Goal: Transaction & Acquisition: Purchase product/service

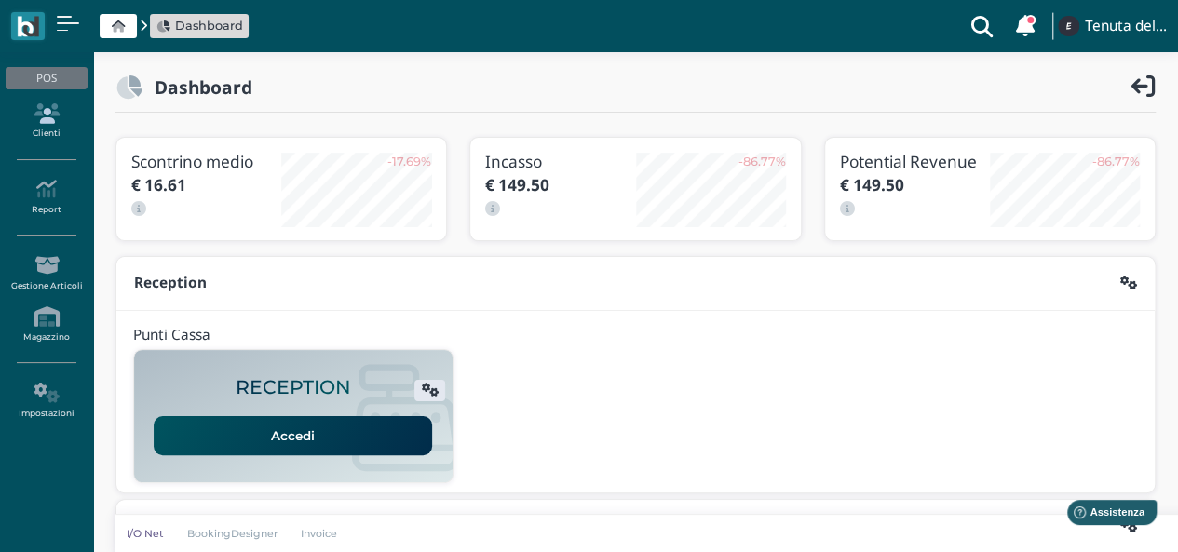
click at [64, 122] on icon at bounding box center [46, 113] width 81 height 20
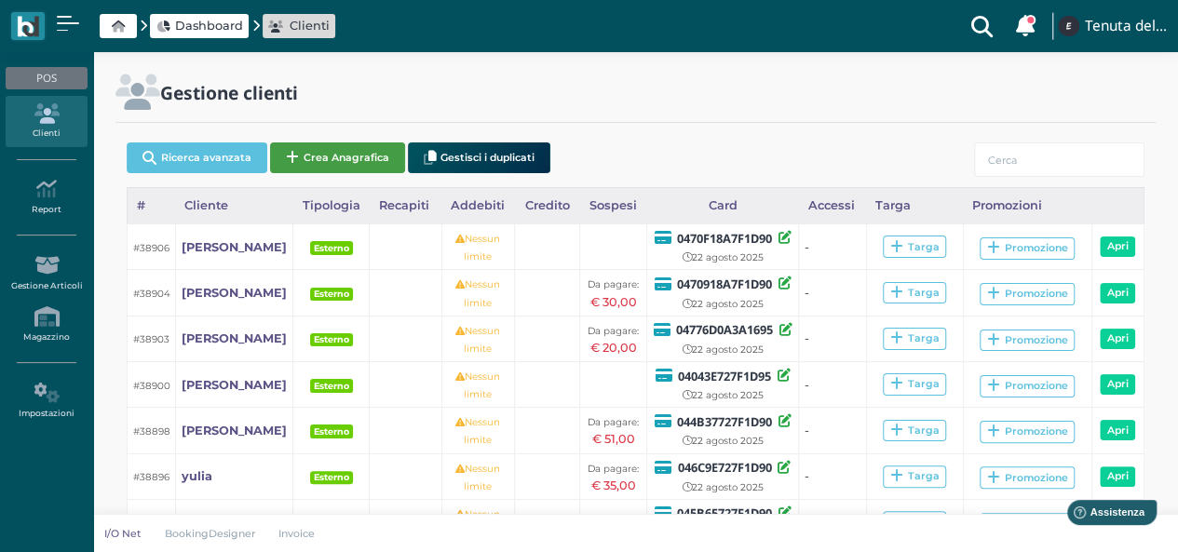
click at [342, 152] on button "Crea Anagrafica" at bounding box center [337, 157] width 135 height 31
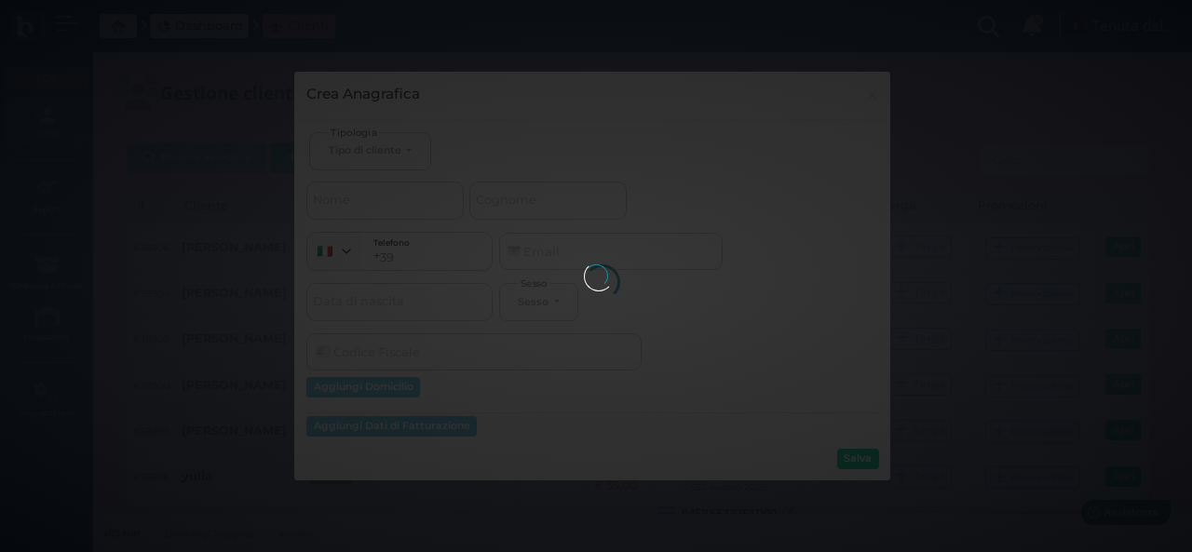
select select
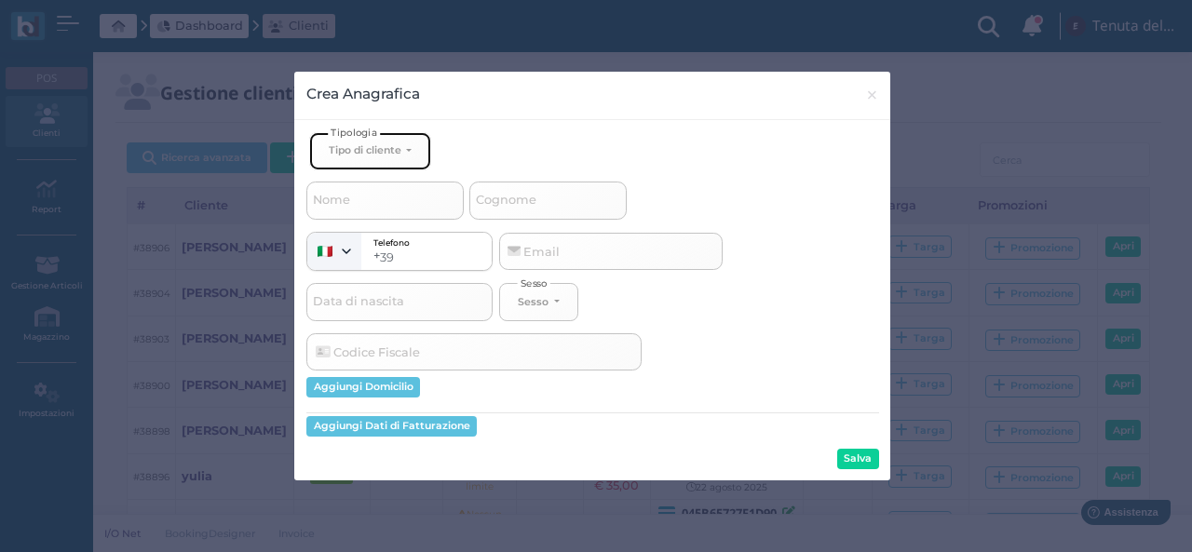
click at [362, 155] on button "Tipo di cliente" at bounding box center [369, 151] width 121 height 38
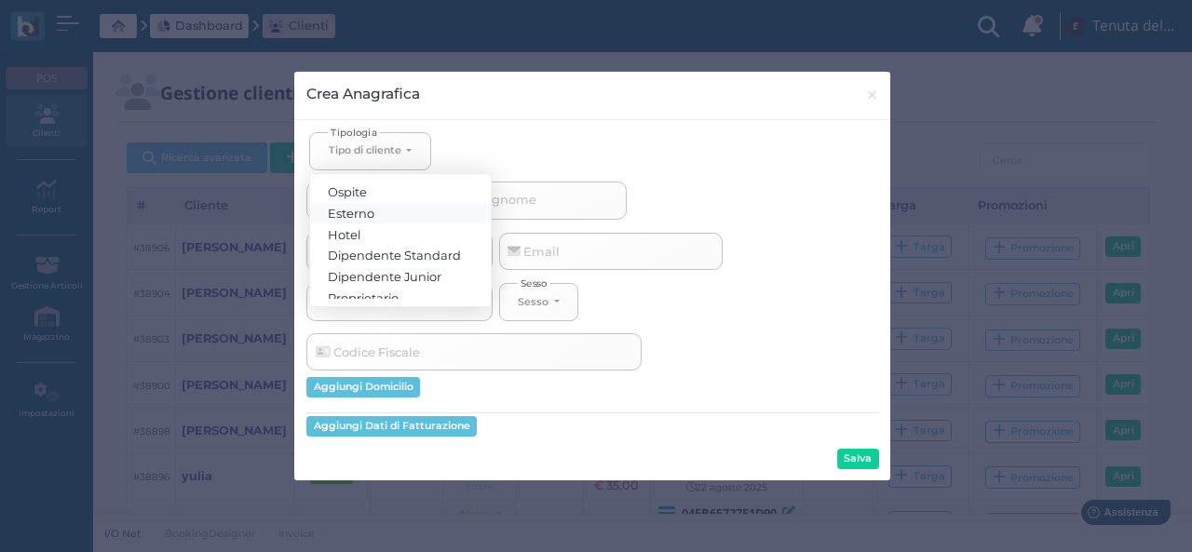
click at [364, 209] on span "Esterno" at bounding box center [352, 212] width 47 height 15
select select "[object Object]"
select select
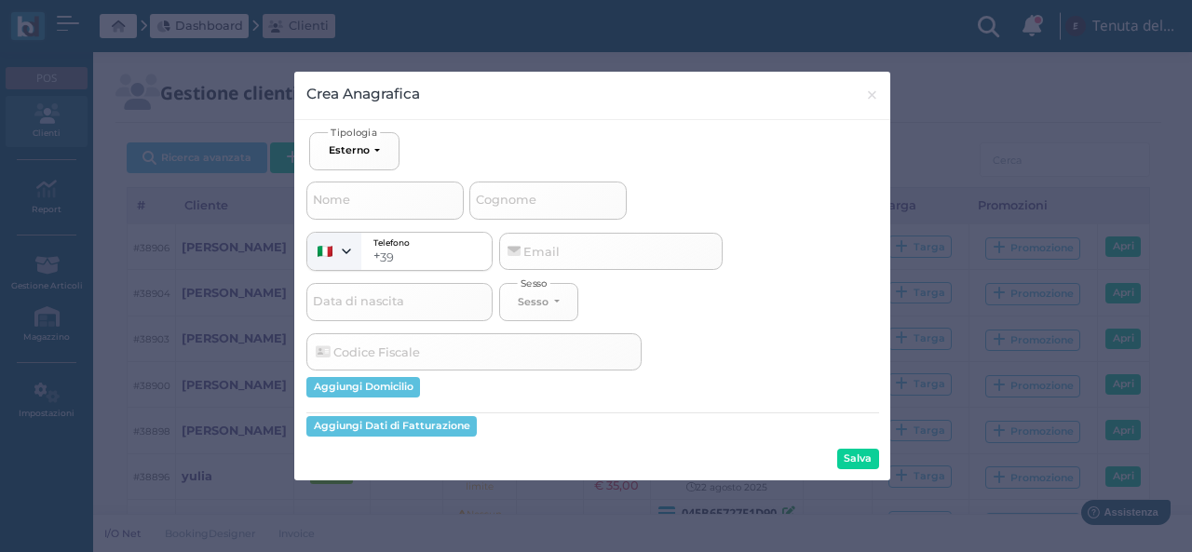
click at [521, 204] on span "Cognome" at bounding box center [506, 200] width 66 height 23
click at [521, 204] on input "Cognome" at bounding box center [547, 200] width 157 height 37
click at [529, 199] on input "Cognome" at bounding box center [547, 200] width 157 height 37
type input "b"
select select
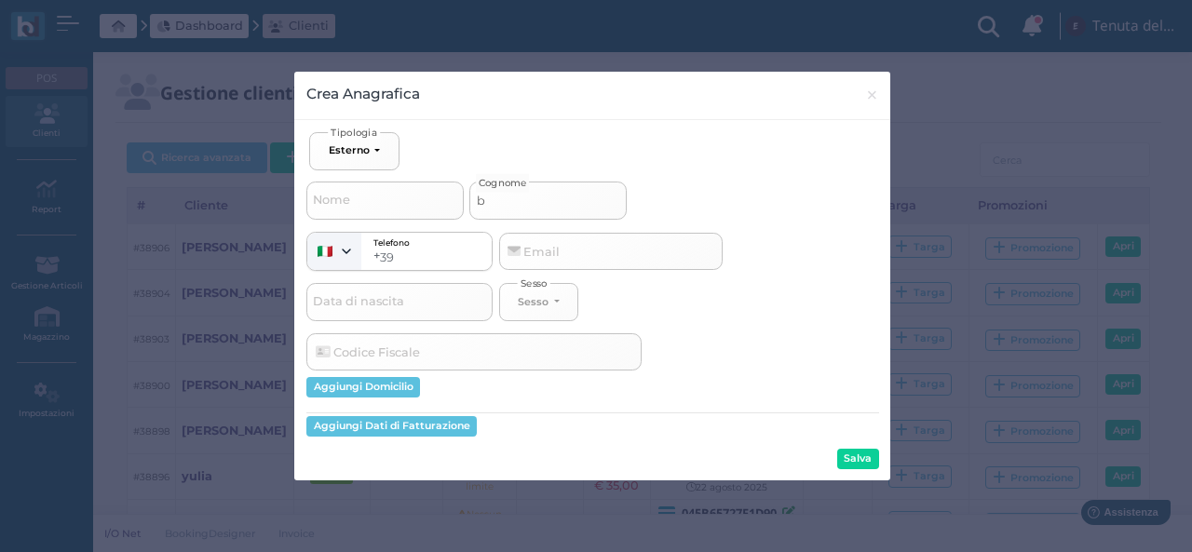
type input "bi"
select select
type input "bit"
select select
type input "bite"
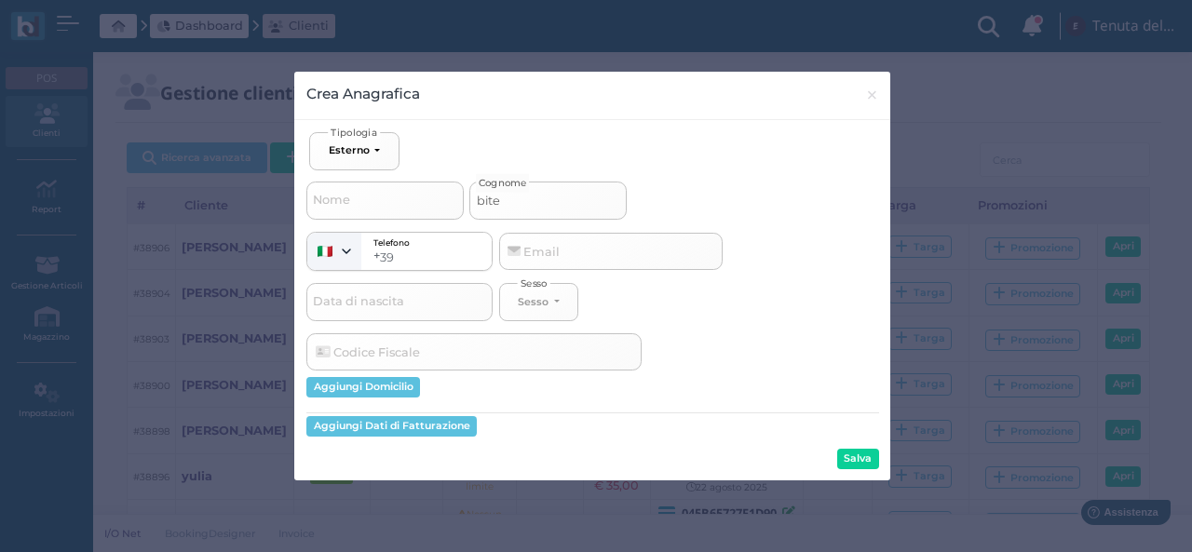
select select
type input "bitet"
select select
type input "bitett"
select select
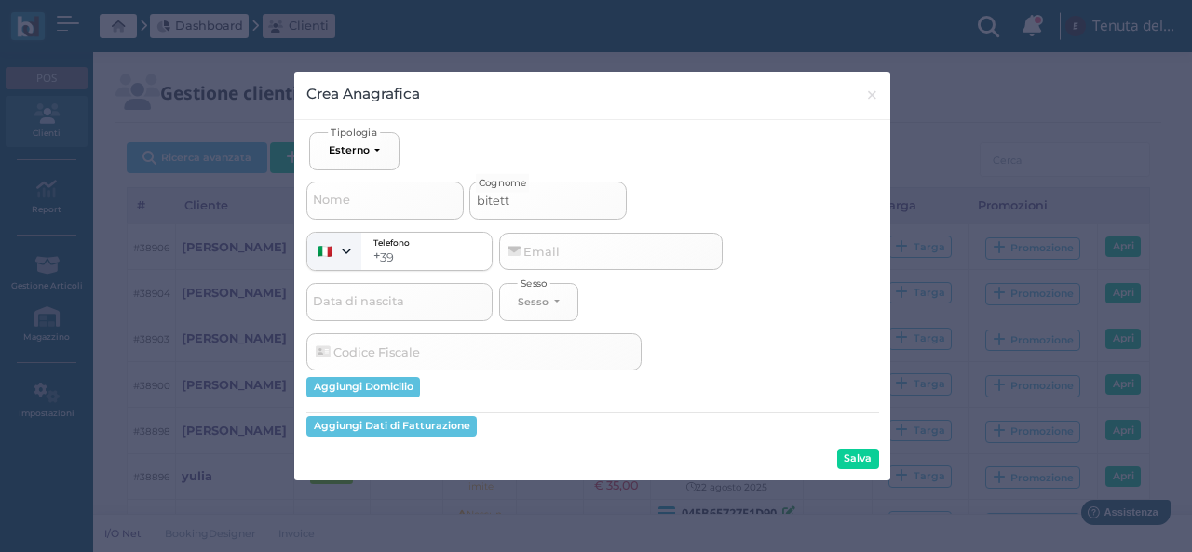
type input "bitetti"
select select
type input "bitetti"
select select
type input "bitetti"
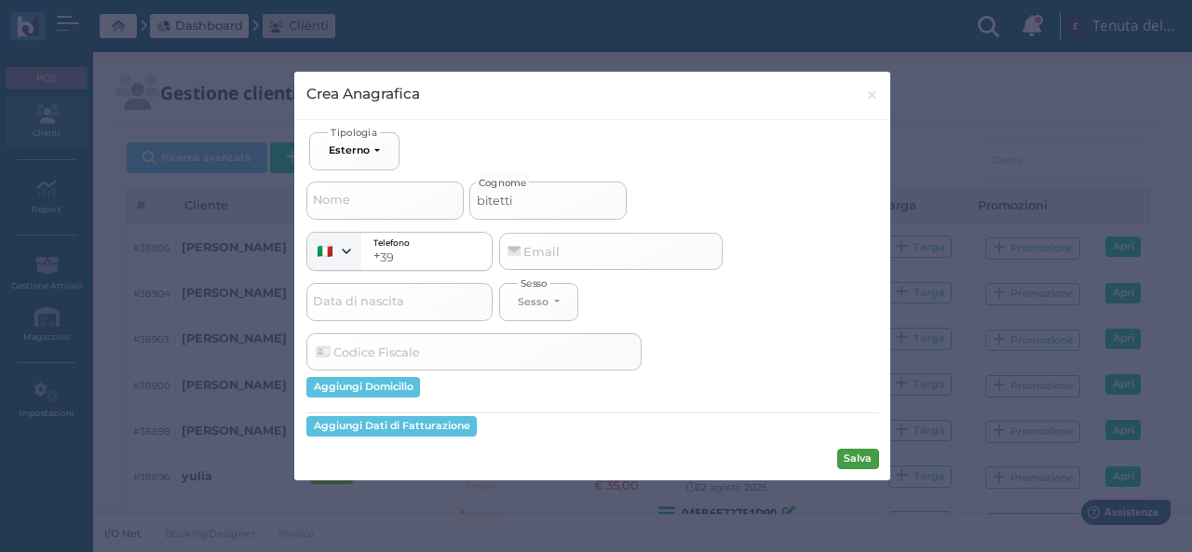
click at [845, 460] on button "Salva" at bounding box center [858, 459] width 42 height 20
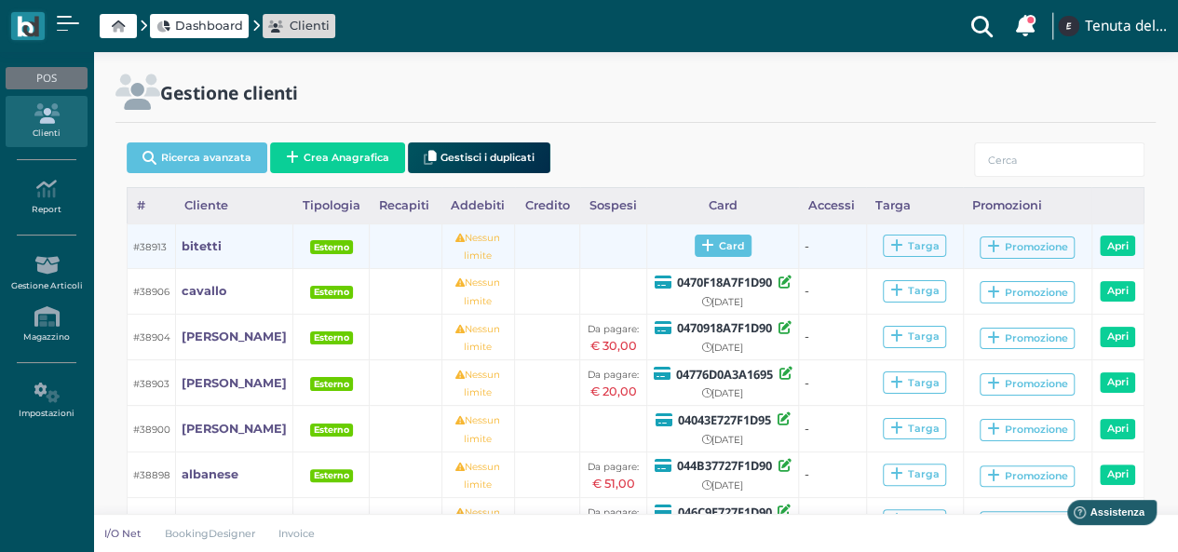
click at [710, 250] on span "Card" at bounding box center [722, 246] width 57 height 22
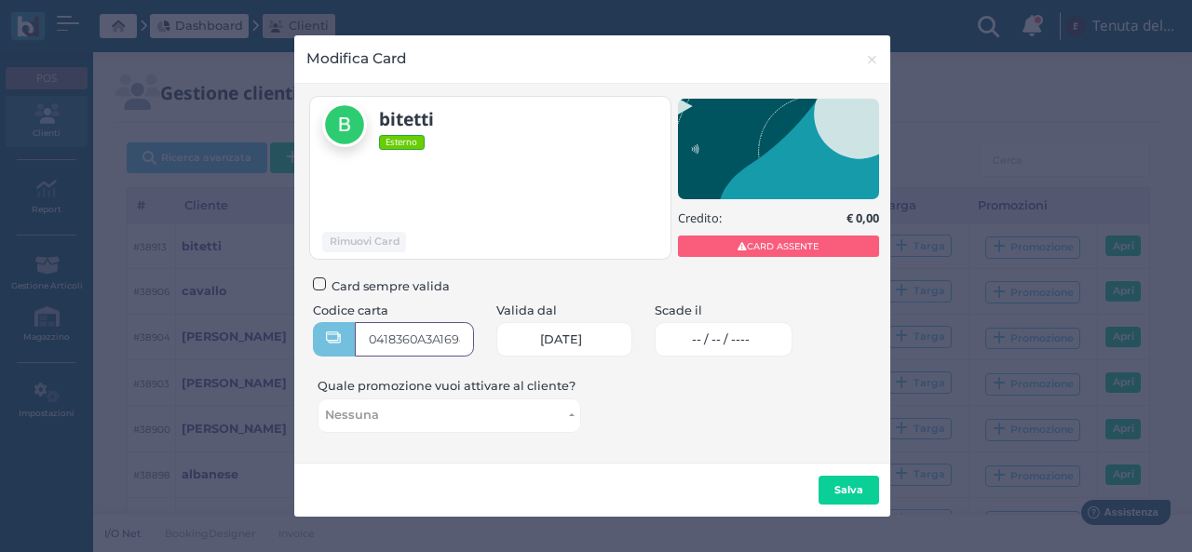
type input "0418360A3A1694"
click at [715, 338] on span "-- / -- / ----" at bounding box center [721, 339] width 58 height 15
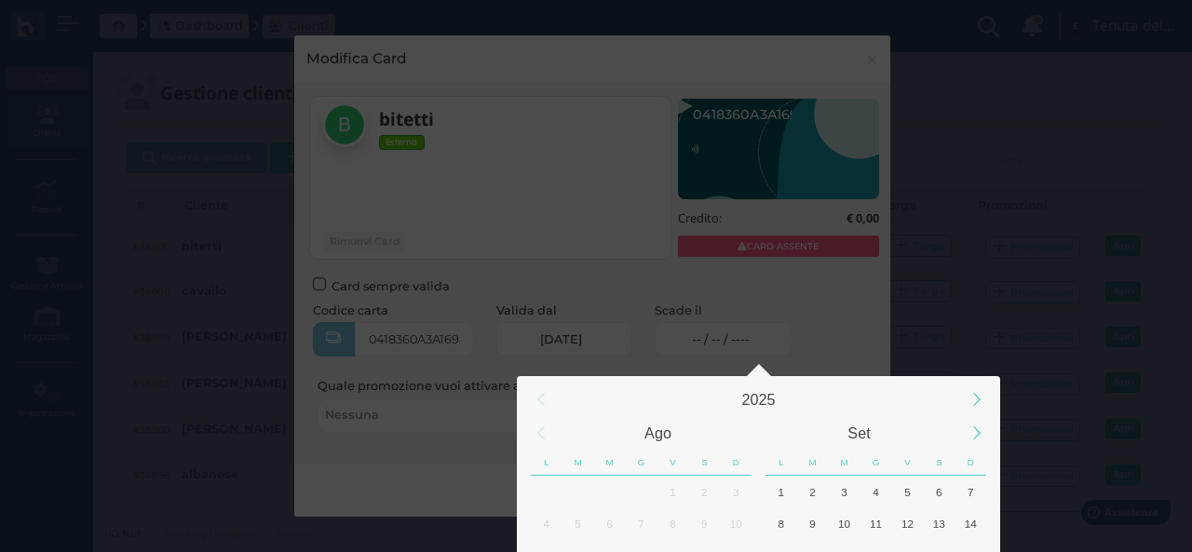
scroll to position [174, 0]
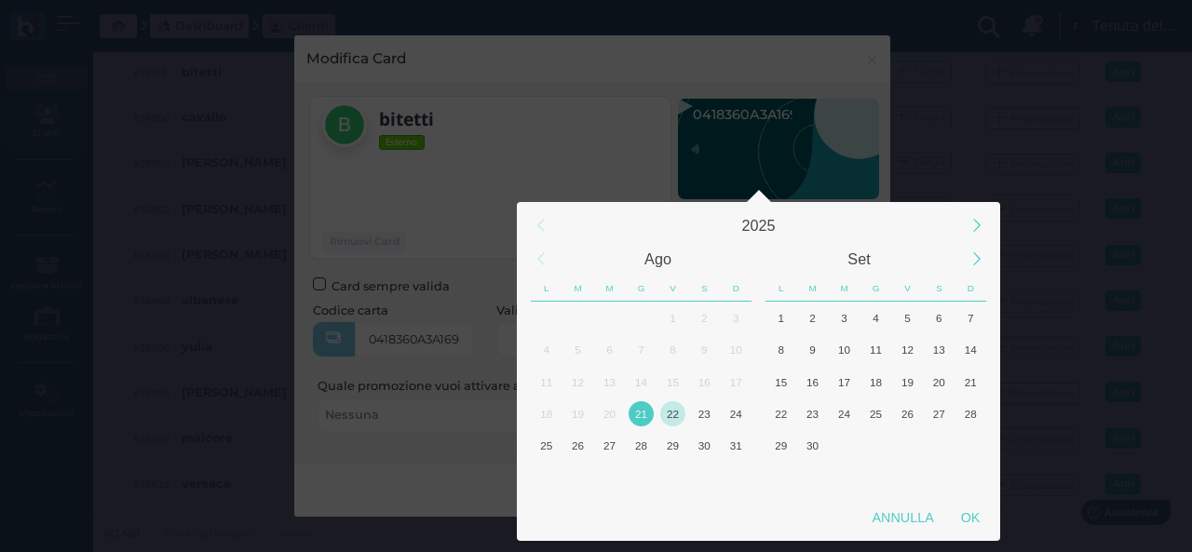
click at [676, 410] on div "22" at bounding box center [672, 413] width 25 height 25
click at [978, 517] on div "OK" at bounding box center [970, 518] width 47 height 34
type input "22/08/2025"
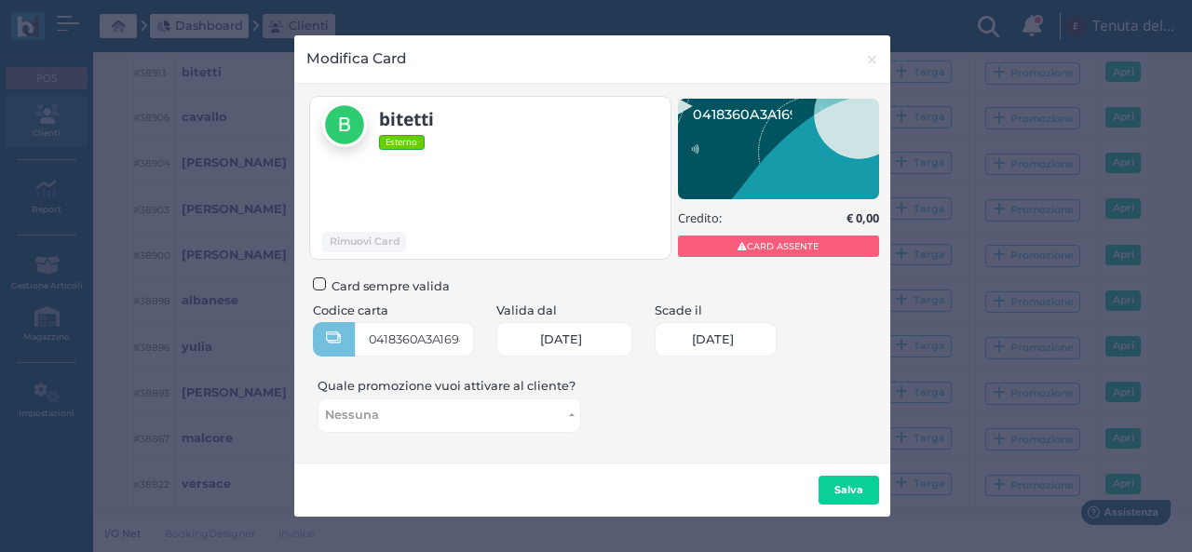
scroll to position [0, 80]
click at [869, 481] on button "Salva" at bounding box center [848, 491] width 61 height 30
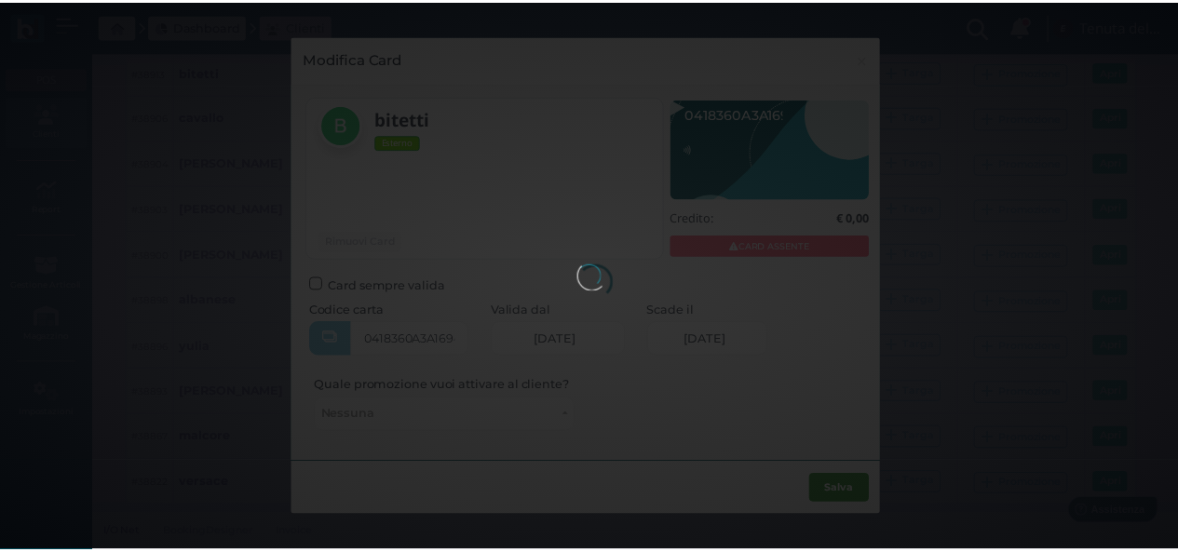
scroll to position [0, 0]
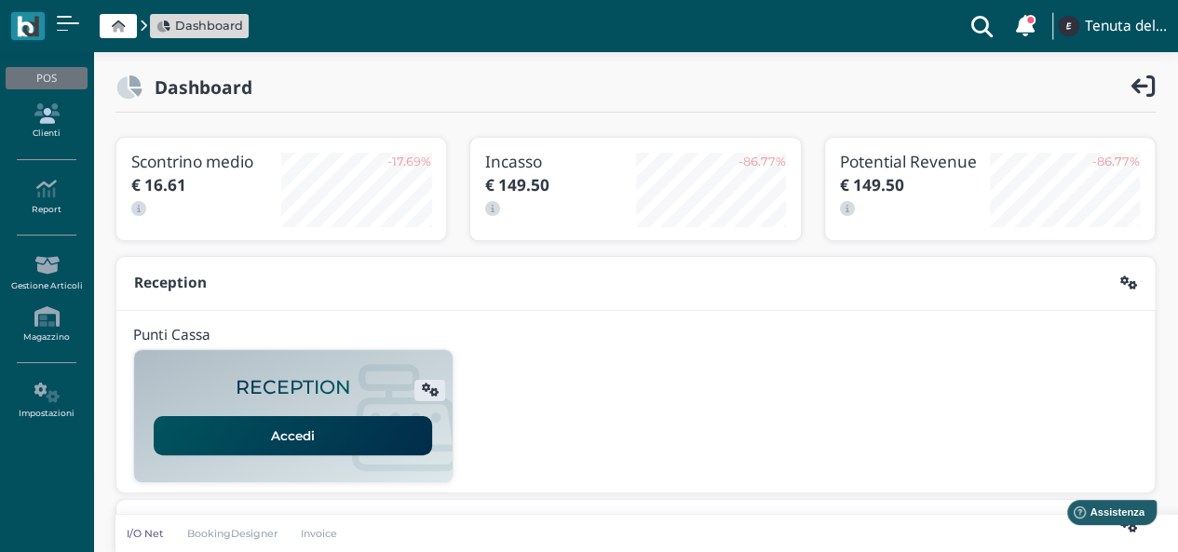
click at [58, 130] on link "Clienti" at bounding box center [46, 121] width 81 height 51
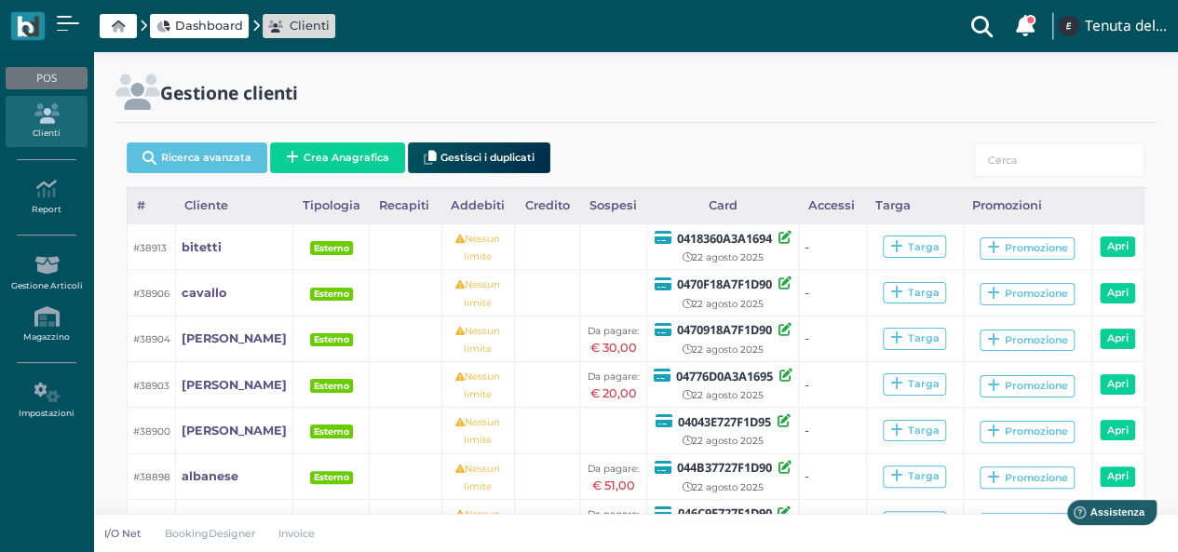
click at [175, 32] on link "Dashboard" at bounding box center [199, 26] width 87 height 18
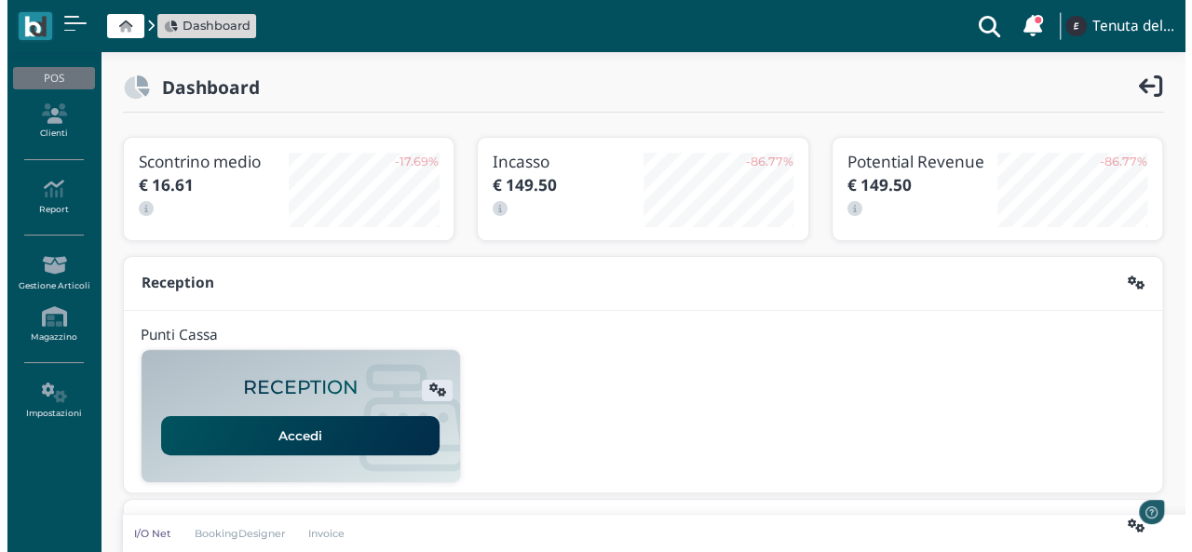
scroll to position [279, 0]
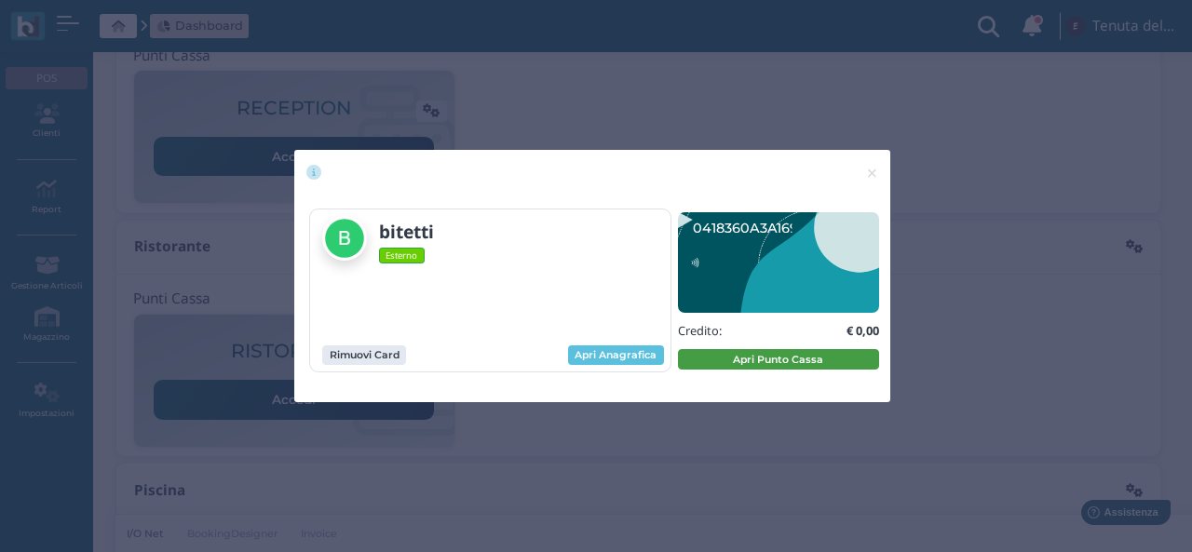
click at [768, 359] on button "Apri Punto Cassa" at bounding box center [778, 359] width 201 height 20
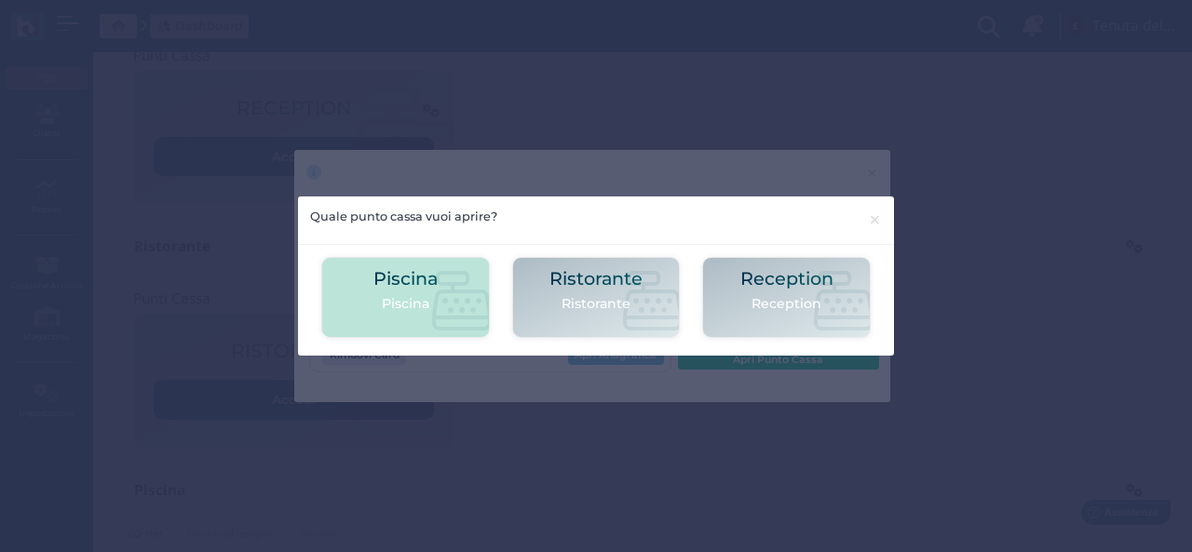
click at [451, 303] on icon at bounding box center [462, 301] width 60 height 60
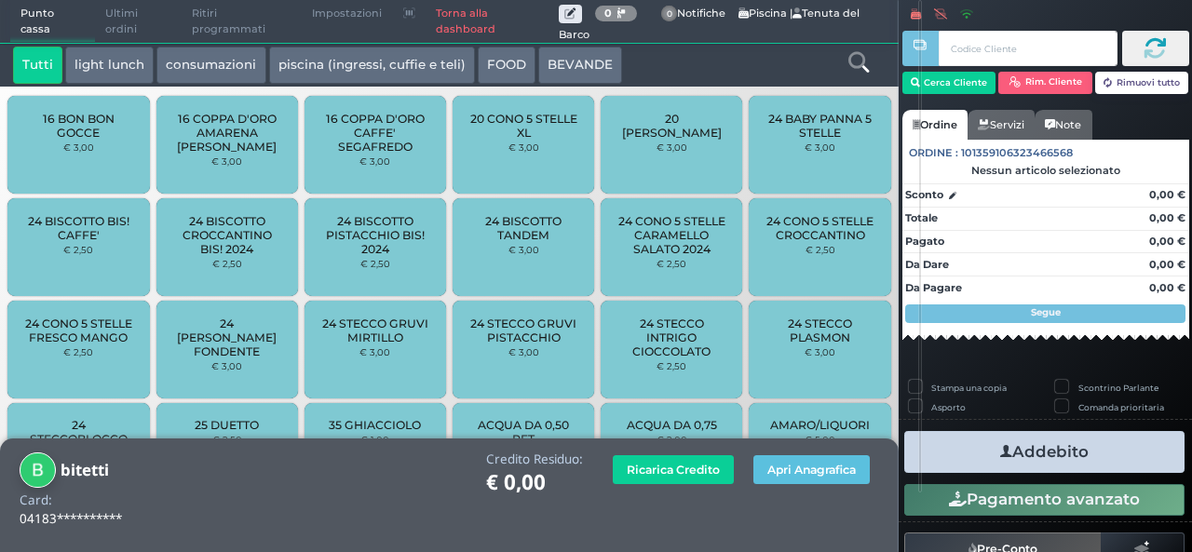
click at [861, 63] on icon at bounding box center [858, 62] width 20 height 20
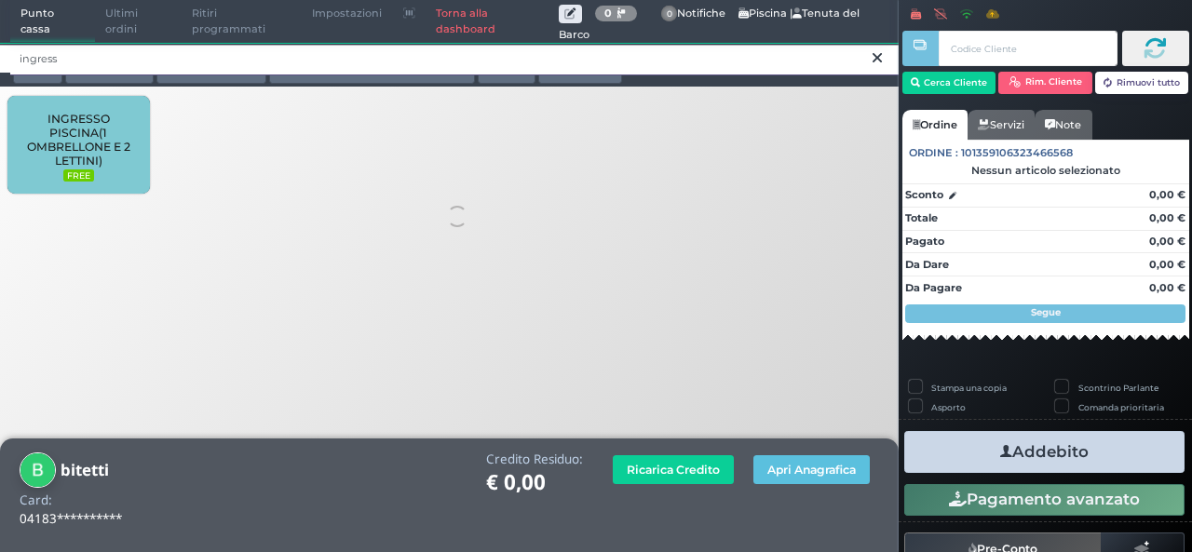
type input "ingress"
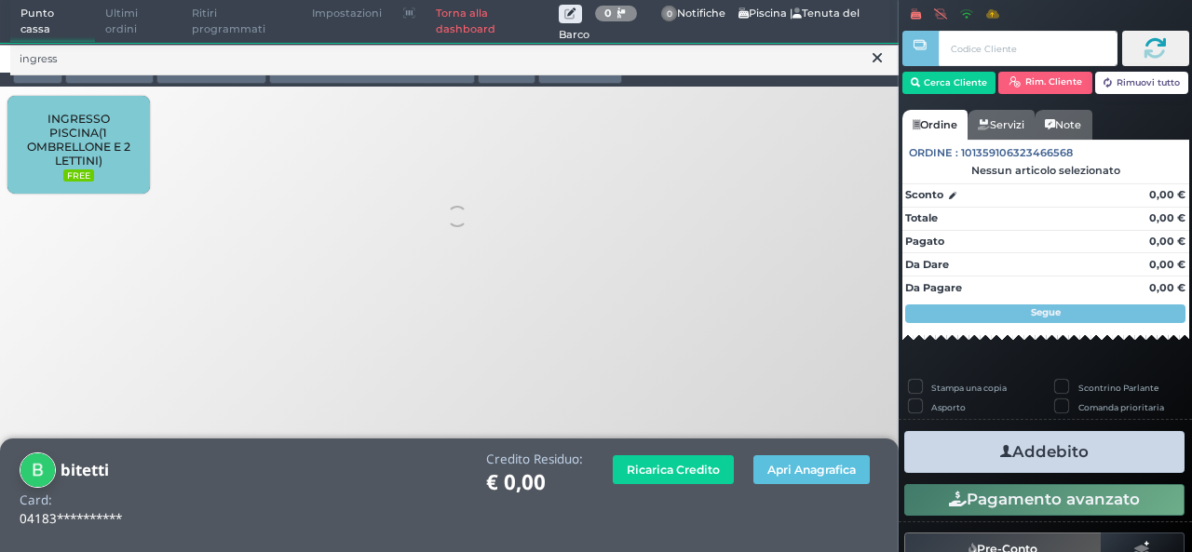
click at [118, 129] on span "INGRESSO PISCINA(1 OMBRELLONE E 2 LETTINI)" at bounding box center [78, 140] width 111 height 56
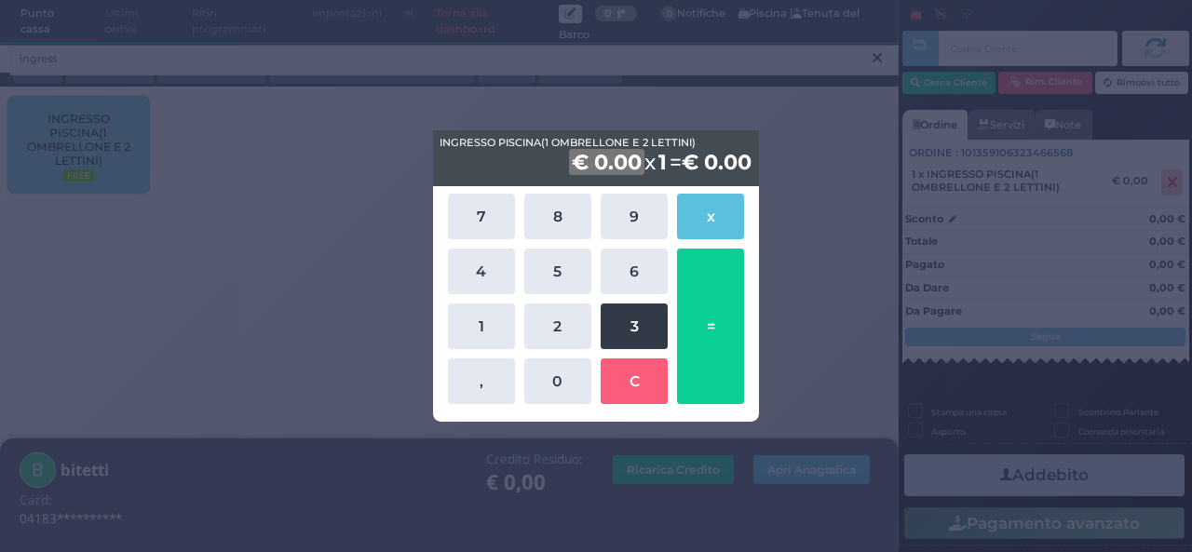
click at [620, 325] on button "3" at bounding box center [633, 326] width 67 height 46
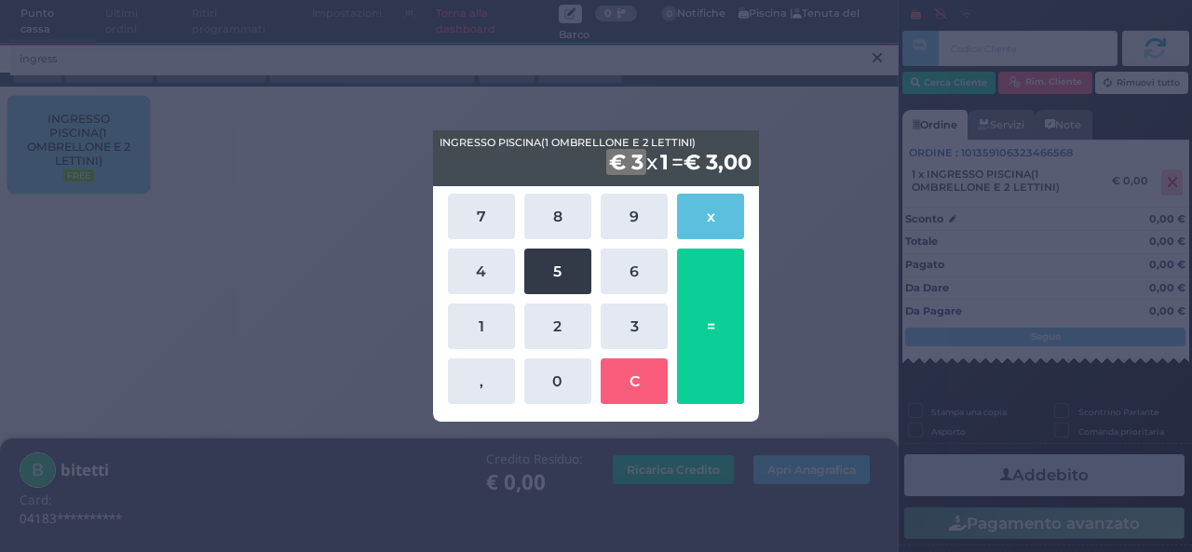
click at [575, 278] on button "5" at bounding box center [557, 272] width 67 height 46
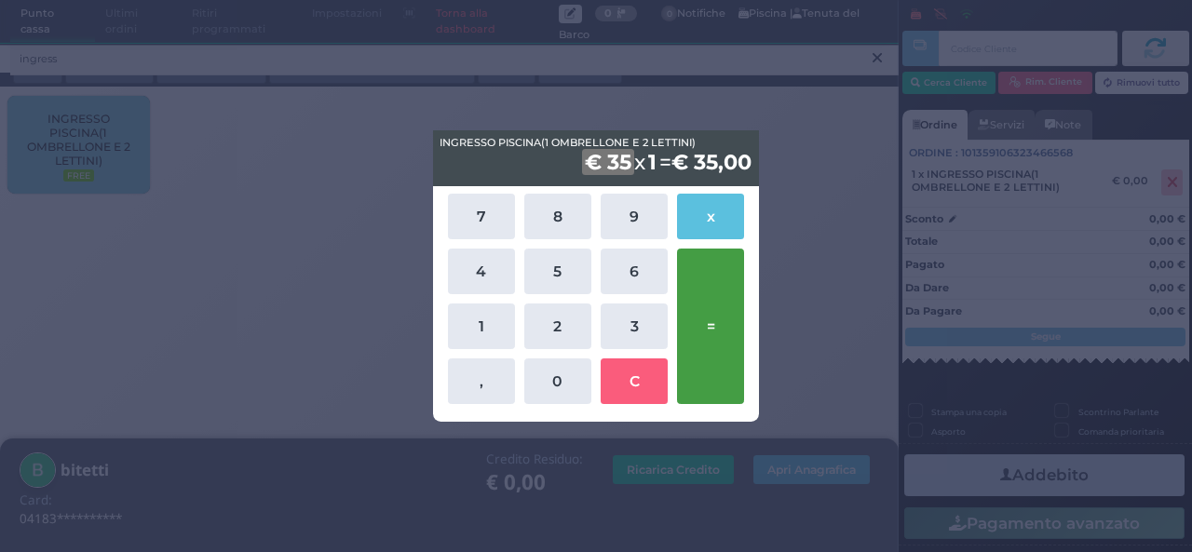
click at [696, 291] on button "=" at bounding box center [710, 326] width 67 height 155
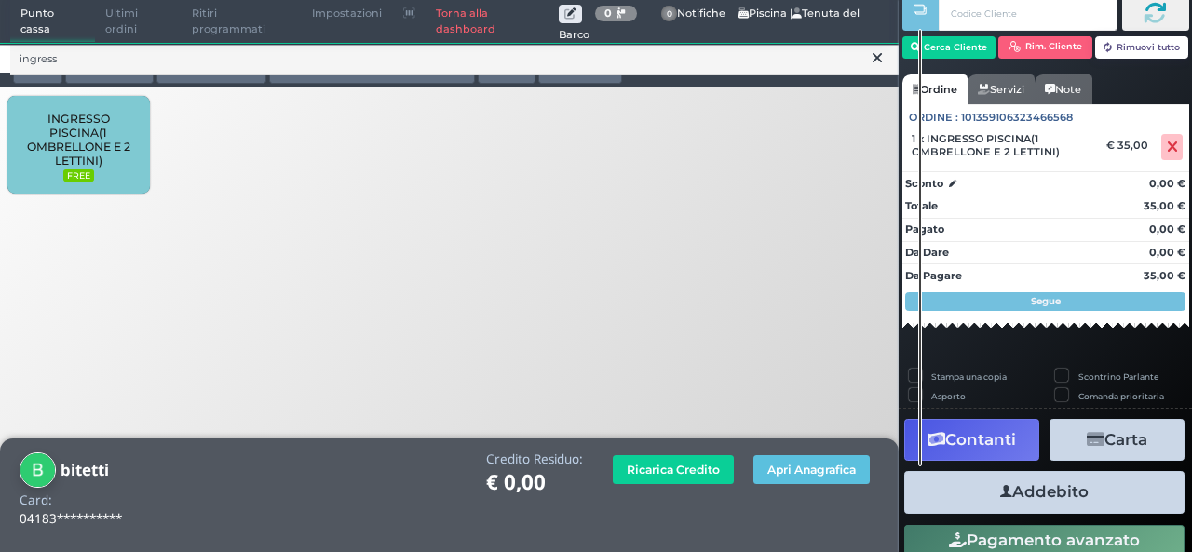
scroll to position [106, 0]
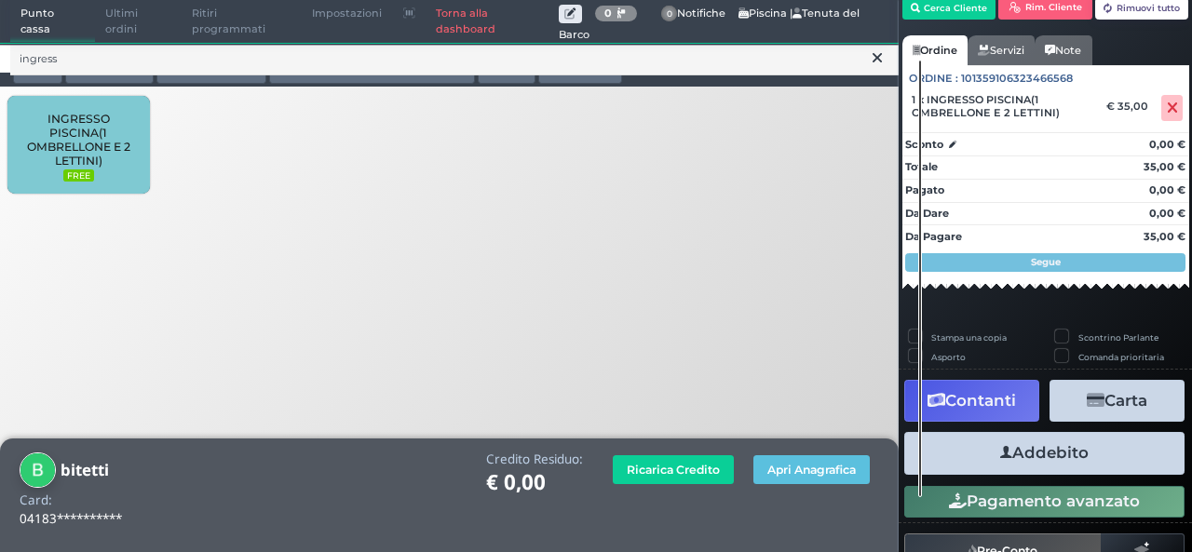
click at [1040, 459] on button "Addebito" at bounding box center [1044, 453] width 280 height 42
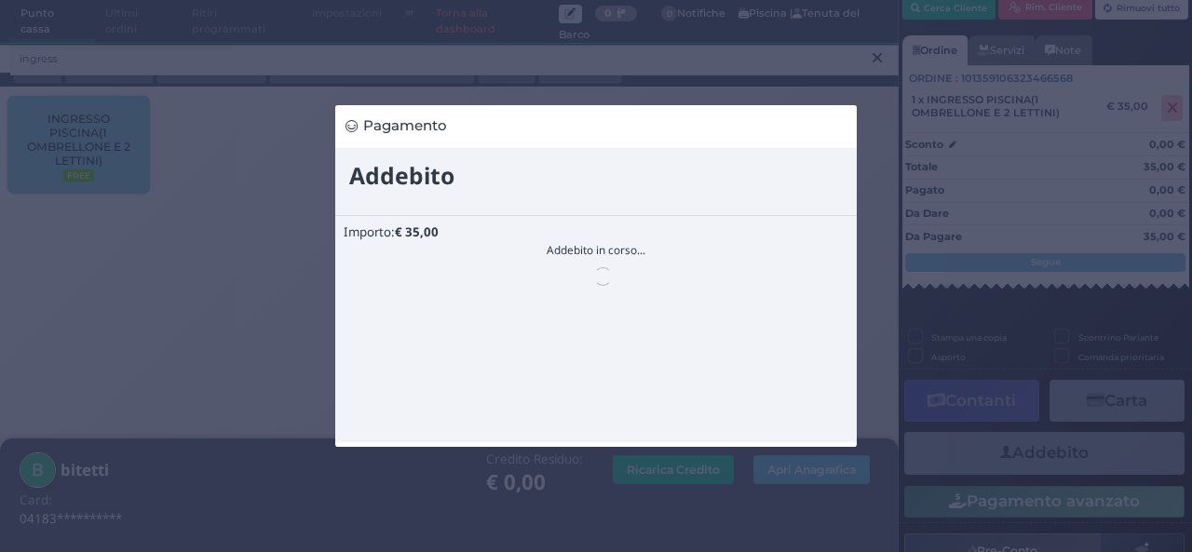
scroll to position [0, 0]
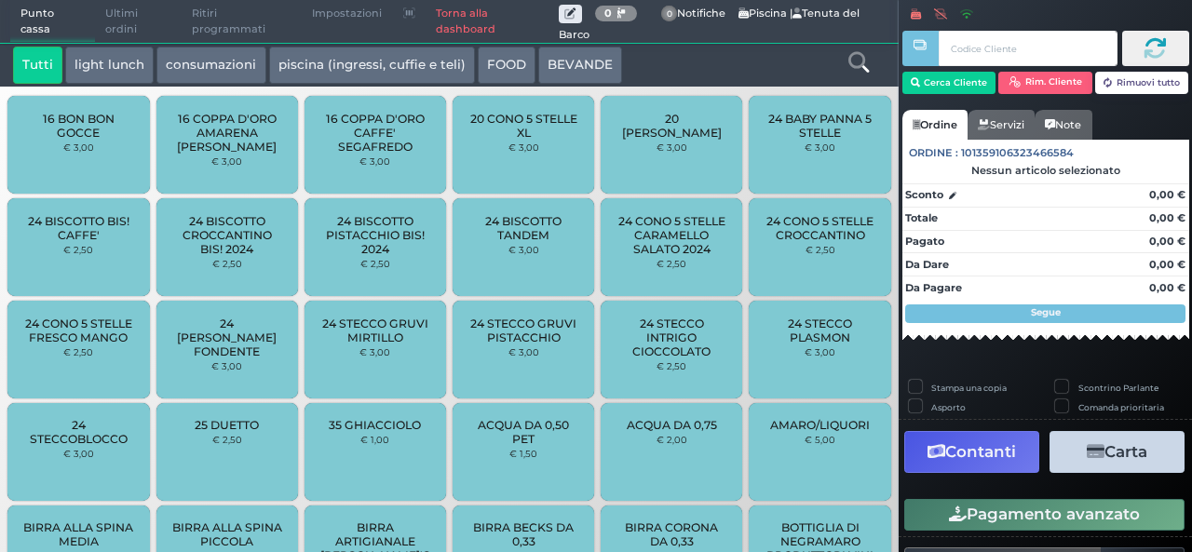
click at [856, 61] on icon at bounding box center [858, 62] width 20 height 20
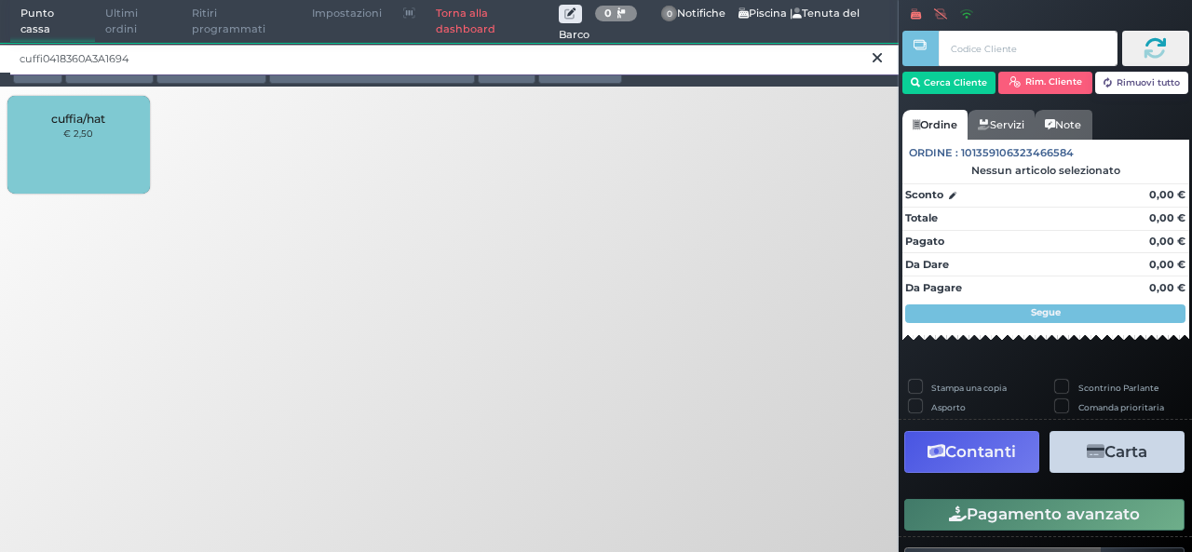
type input "cuffi0418360A3A1694"
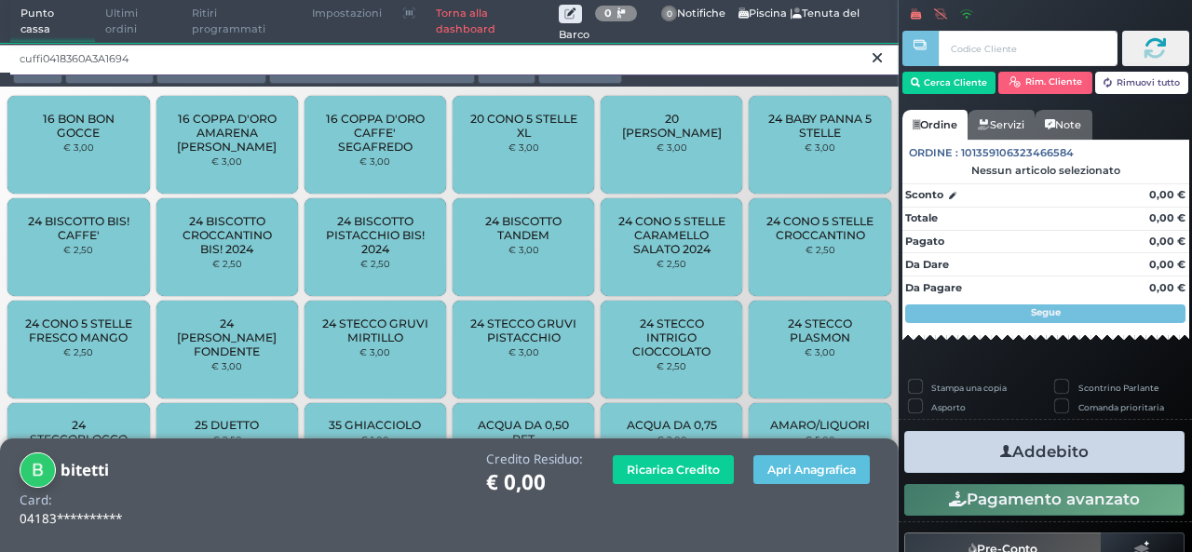
click at [692, 62] on input "cuffi0418360A3A1694" at bounding box center [454, 59] width 888 height 33
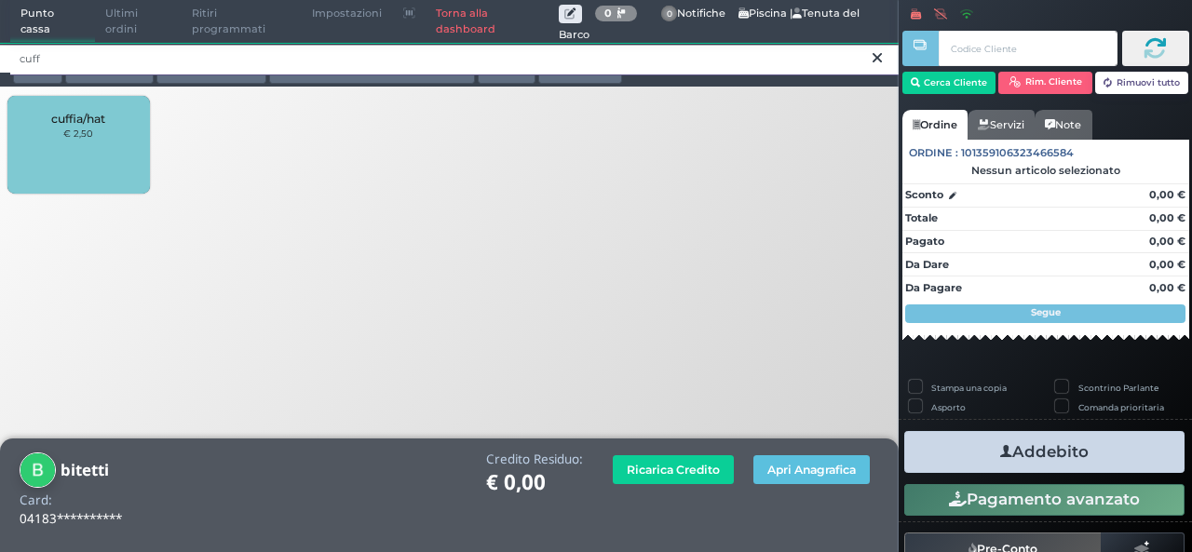
type input "cuff"
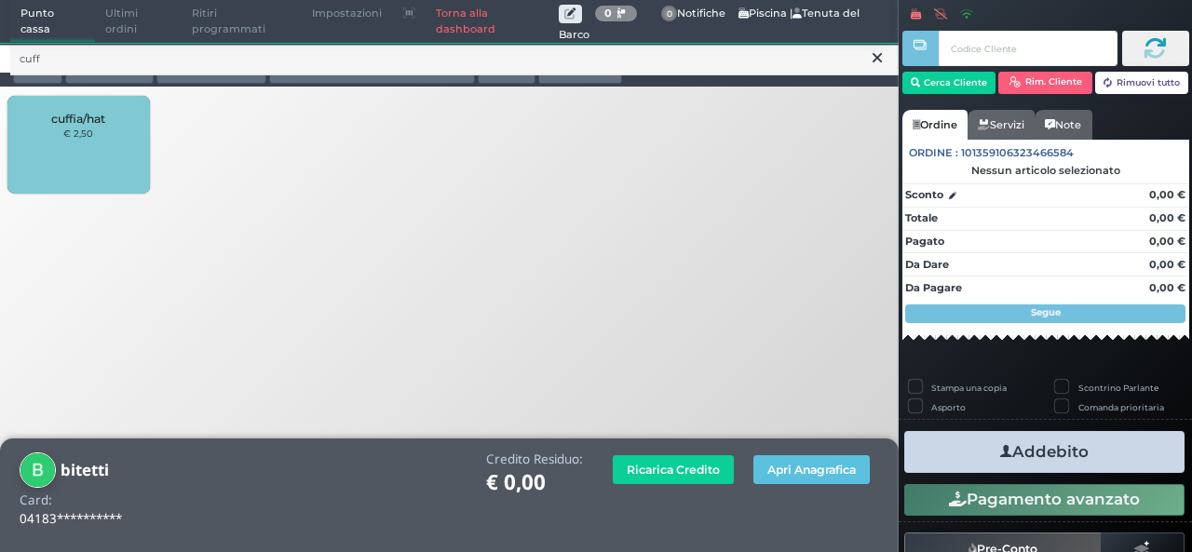
click at [95, 137] on div "cuffia/hat € 2,50" at bounding box center [77, 145] width 141 height 98
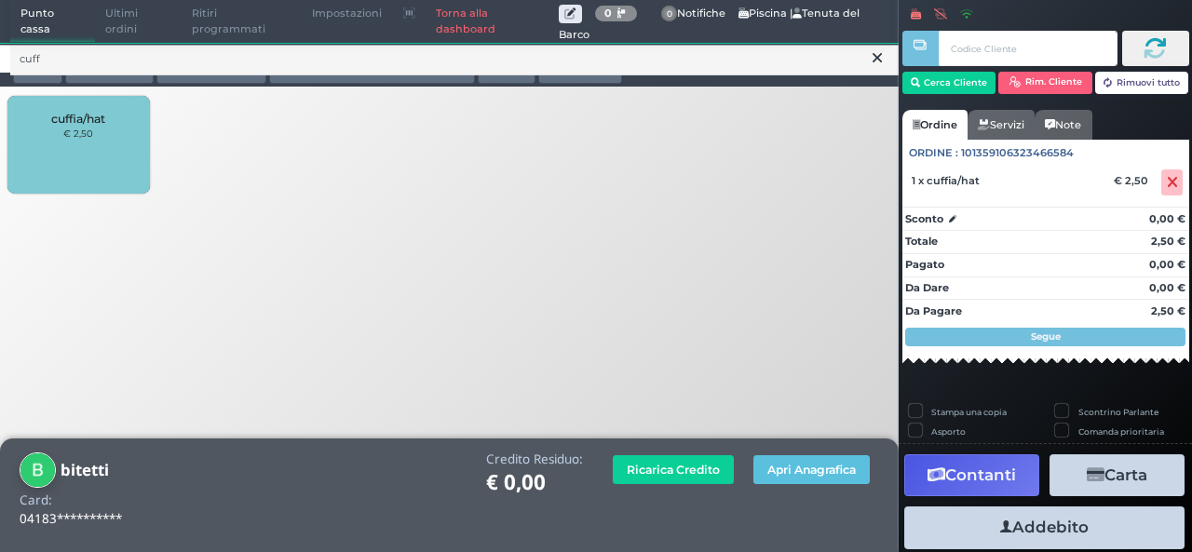
click at [65, 154] on div "cuffia/hat € 2,50" at bounding box center [77, 145] width 141 height 98
click at [1054, 520] on button "Addebito" at bounding box center [1044, 527] width 280 height 42
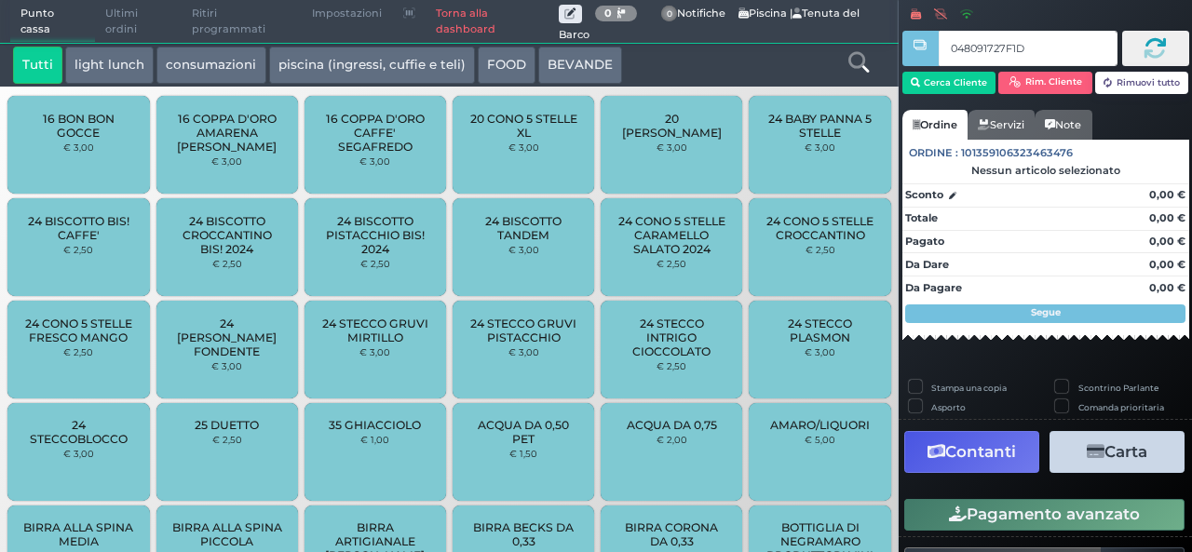
type input "048091727F1D91"
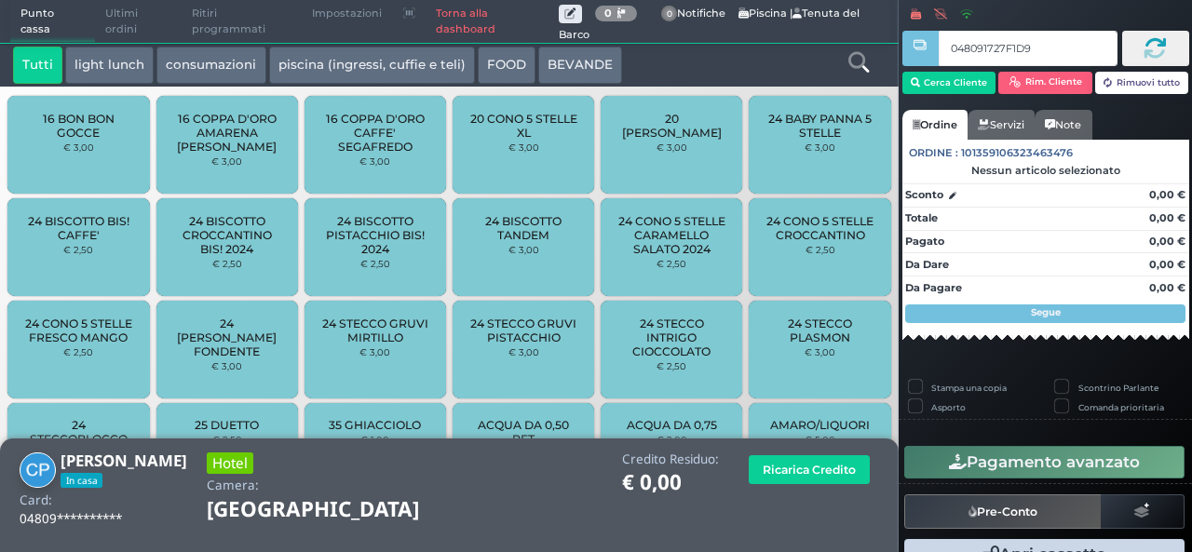
type input "048091727F1D91"
click at [860, 67] on icon at bounding box center [858, 62] width 20 height 20
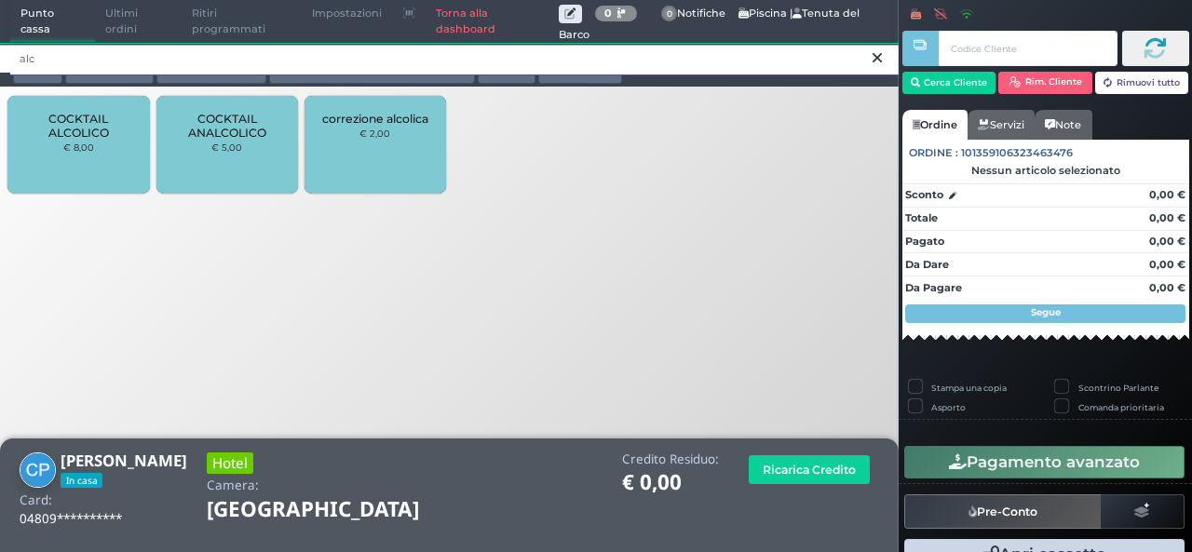
type input "alc"
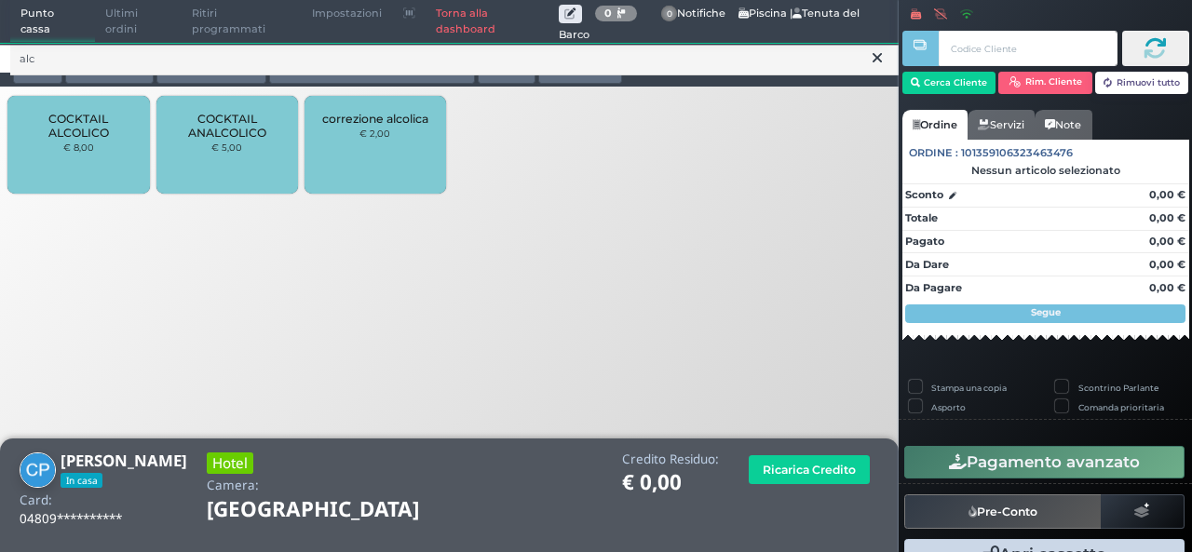
click at [84, 135] on span "COCKTAIL ALCOLICO" at bounding box center [78, 126] width 111 height 28
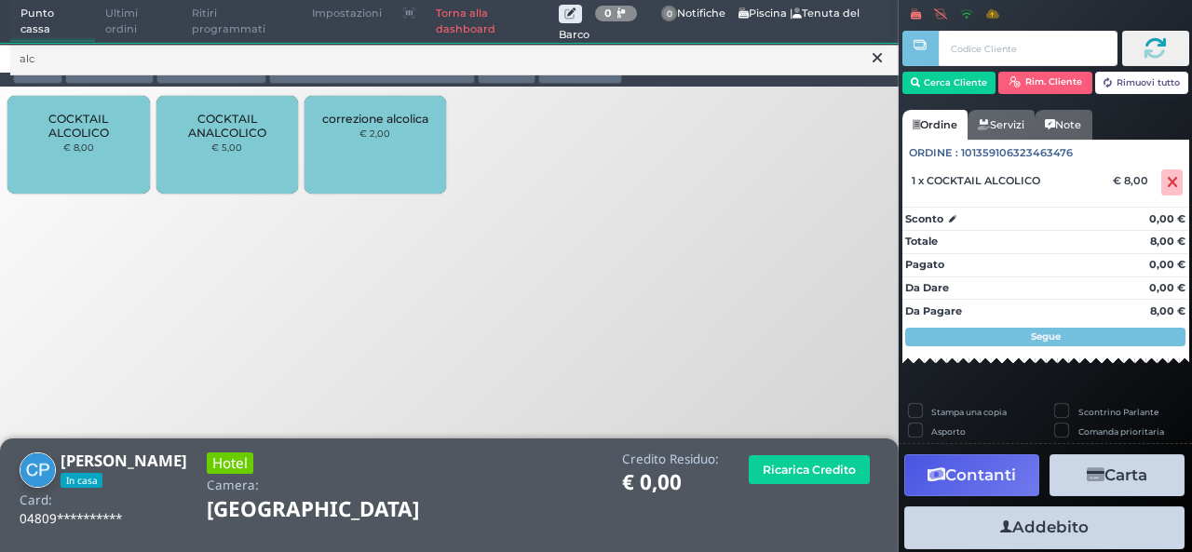
click at [84, 135] on span "COCKTAIL ALCOLICO" at bounding box center [78, 126] width 111 height 28
click at [869, 53] on button at bounding box center [877, 57] width 17 height 20
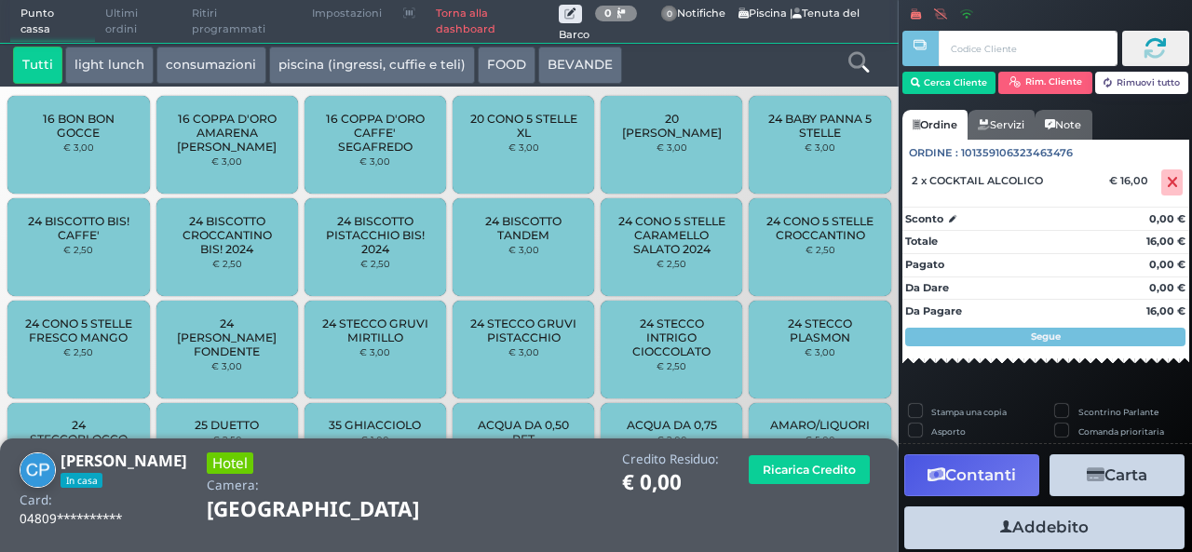
click at [868, 64] on icon at bounding box center [858, 62] width 20 height 20
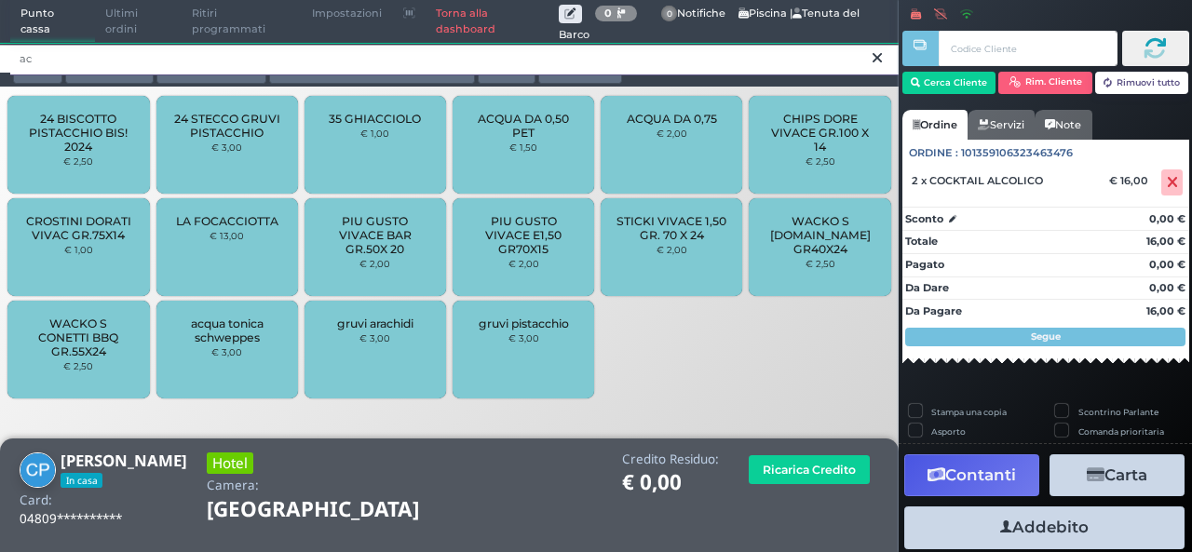
type input "ac"
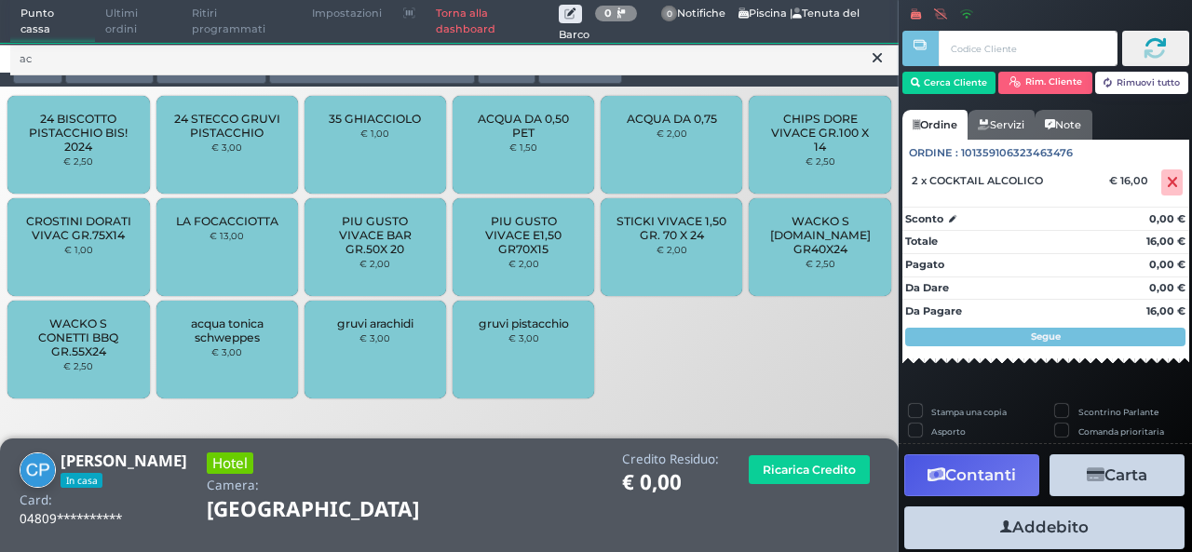
click at [731, 148] on div "ACQUA DA 0,75 € 2,00" at bounding box center [670, 145] width 141 height 98
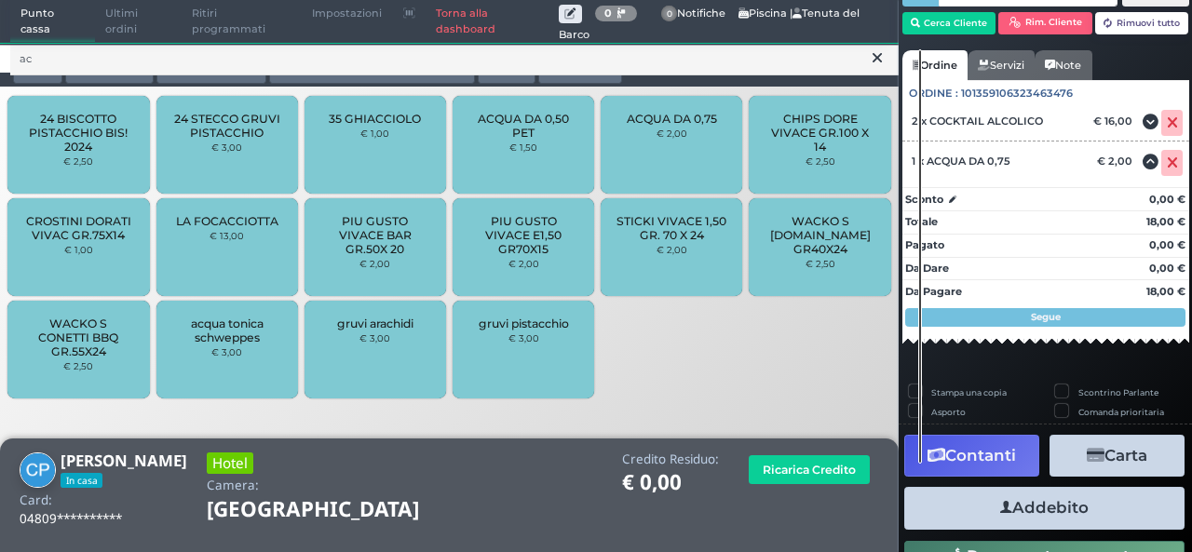
scroll to position [121, 0]
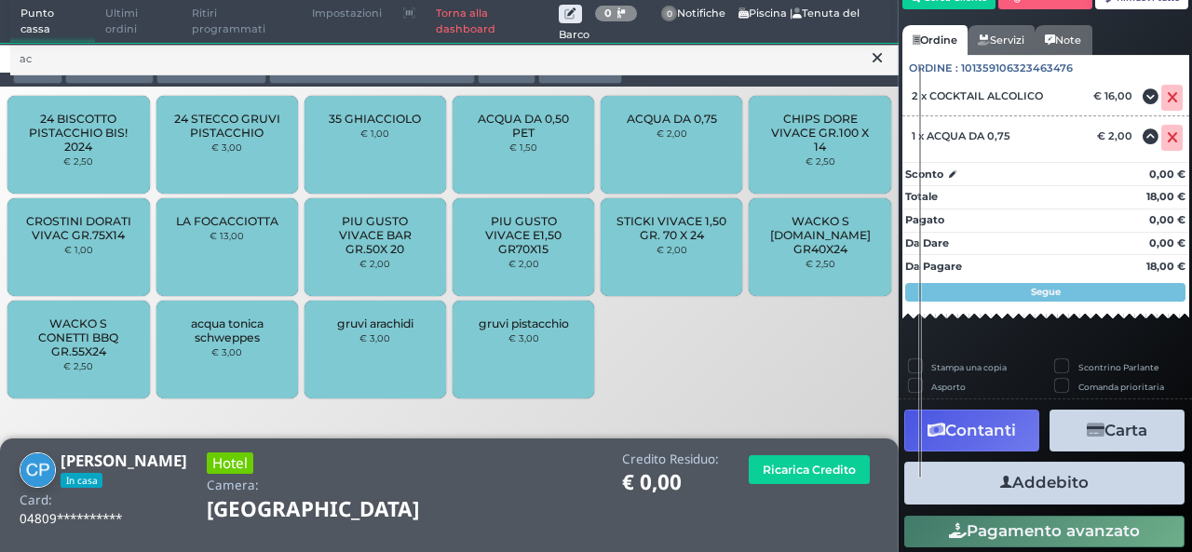
click at [1001, 483] on icon "button" at bounding box center [1006, 483] width 12 height 20
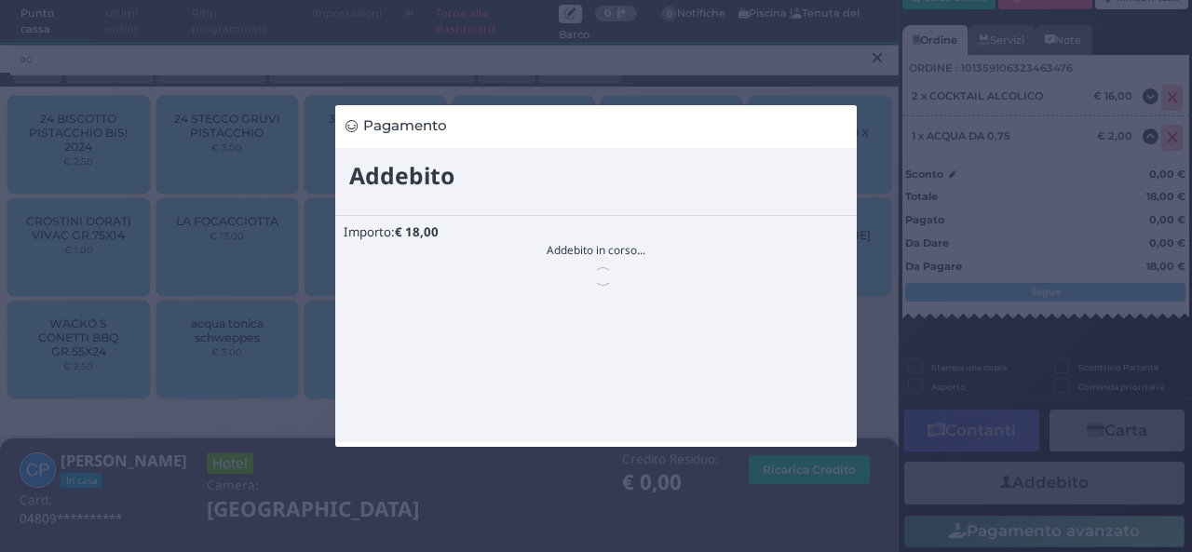
scroll to position [0, 0]
